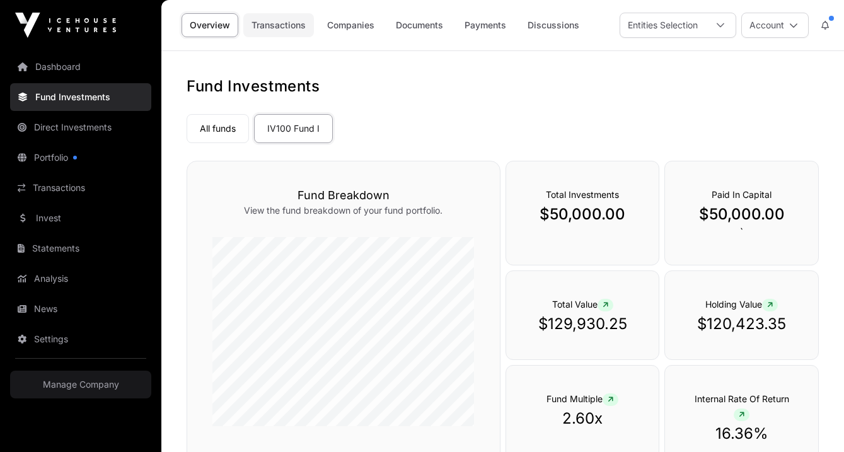
click at [282, 26] on link "Transactions" at bounding box center [278, 25] width 71 height 24
click at [357, 20] on link "Companies" at bounding box center [351, 25] width 64 height 24
click at [669, 26] on div "Entities Selection" at bounding box center [662, 25] width 85 height 24
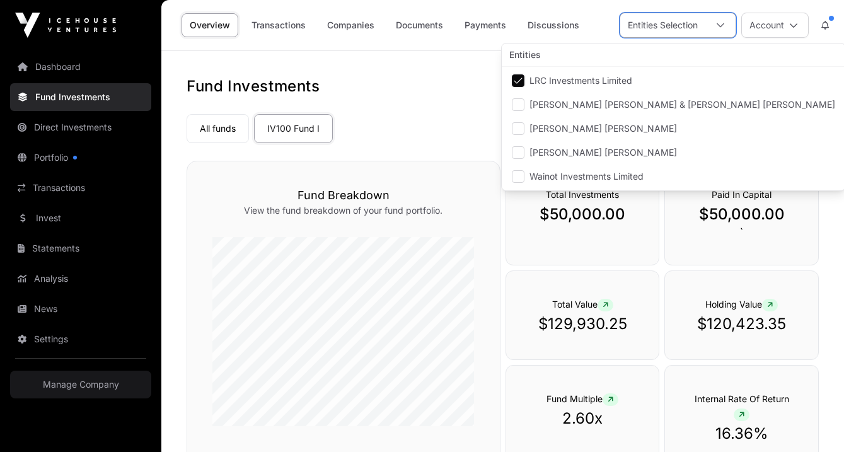
scroll to position [13, 8]
click at [420, 91] on h1 "Fund Investments" at bounding box center [503, 86] width 632 height 20
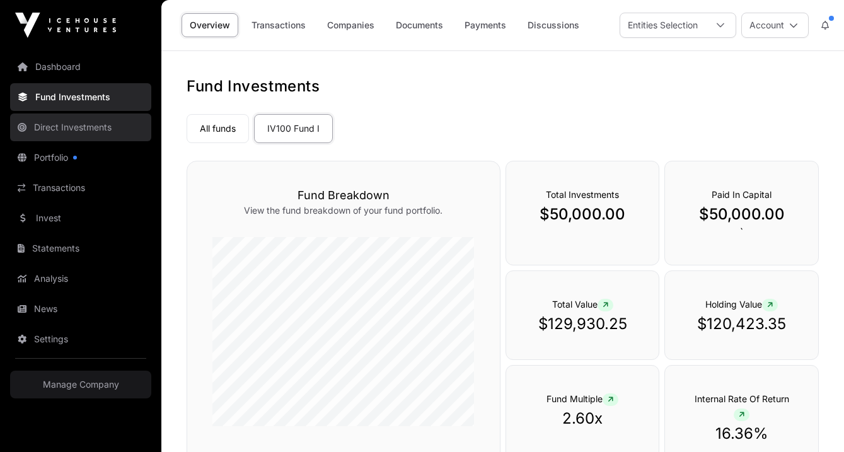
click at [90, 124] on link "Direct Investments" at bounding box center [80, 127] width 141 height 28
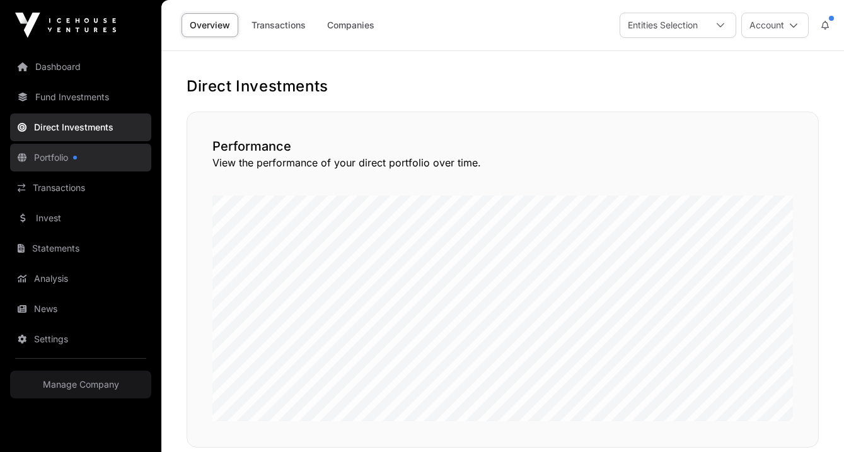
click at [81, 161] on link "Portfolio" at bounding box center [80, 158] width 141 height 28
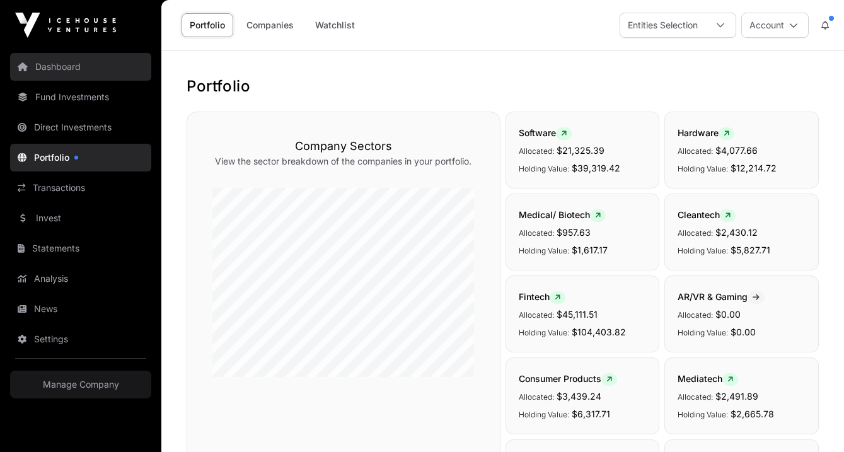
click at [57, 74] on link "Dashboard" at bounding box center [80, 67] width 141 height 28
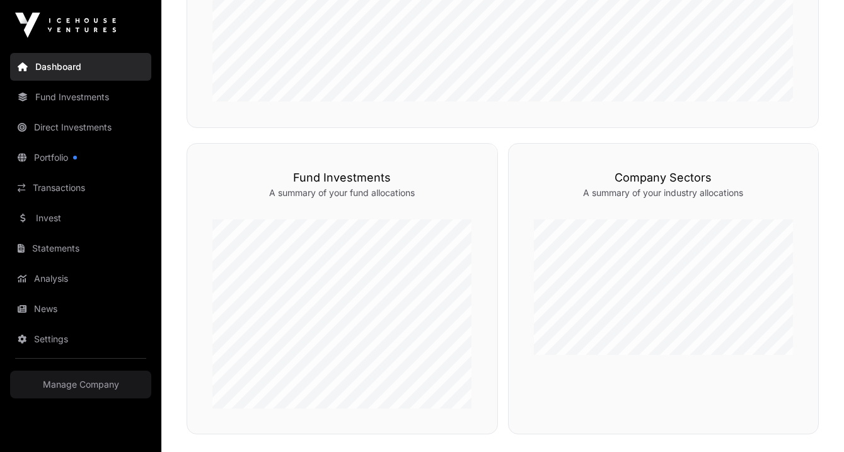
scroll to position [183, 0]
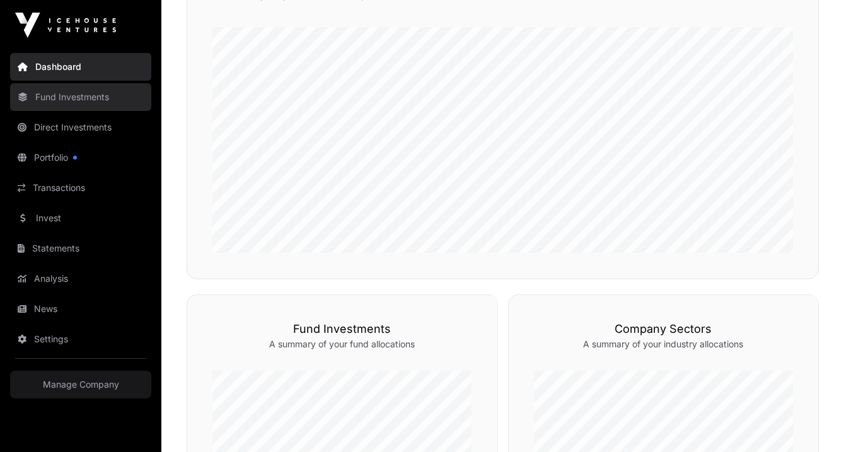
click at [111, 97] on link "Fund Investments" at bounding box center [80, 97] width 141 height 28
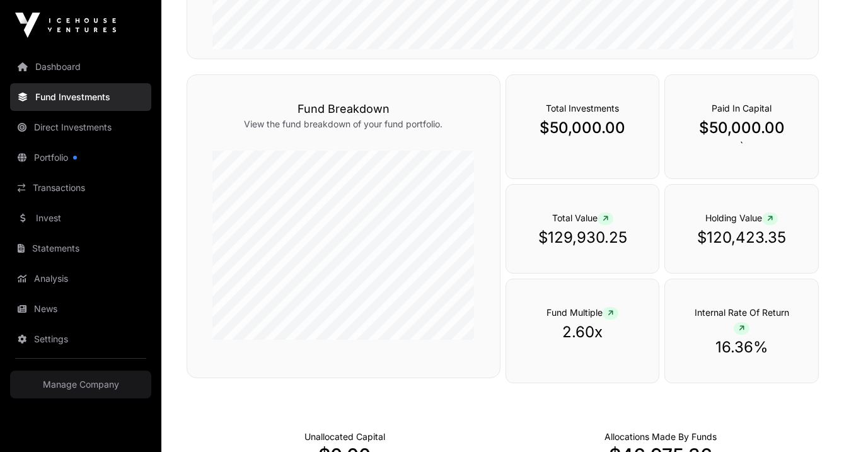
scroll to position [444, 0]
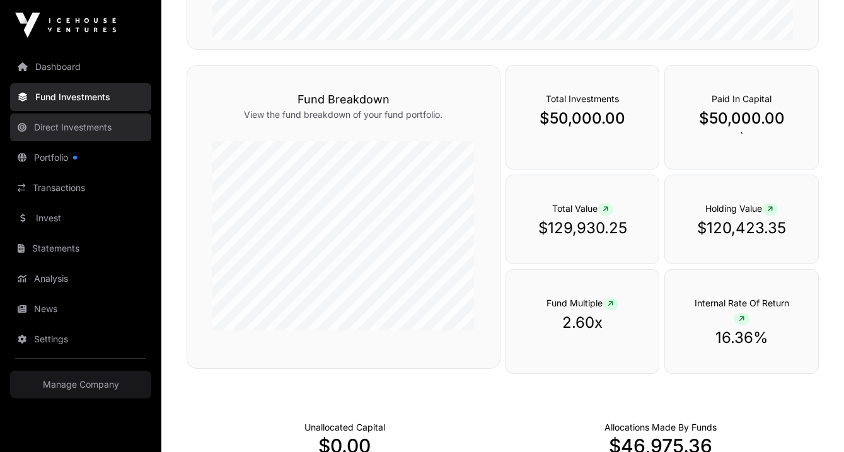
click at [85, 132] on link "Direct Investments" at bounding box center [80, 127] width 141 height 28
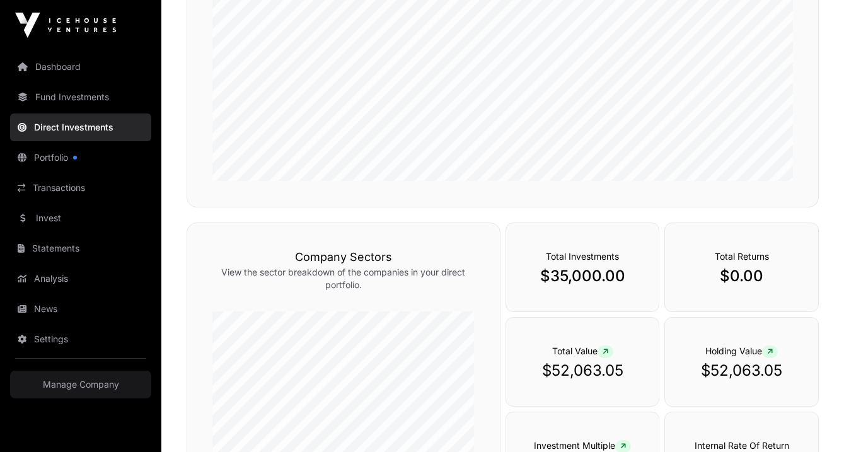
scroll to position [240, 0]
